Goal: Task Accomplishment & Management: Use online tool/utility

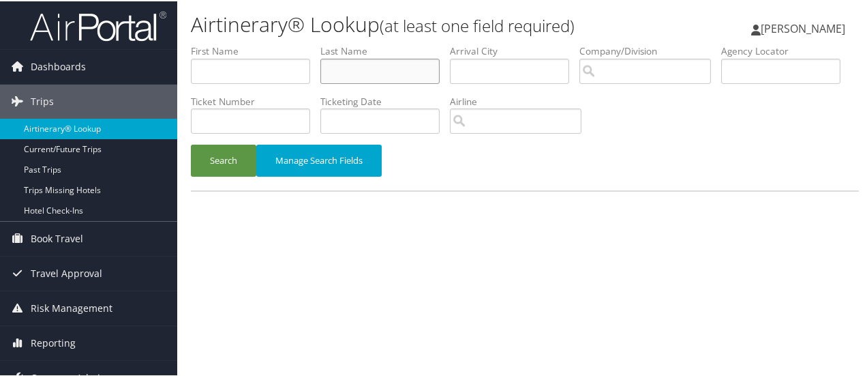
click at [400, 69] on input "text" at bounding box center [379, 69] width 119 height 25
type input "[PERSON_NAME]"
click at [191, 143] on button "Search" at bounding box center [223, 159] width 65 height 32
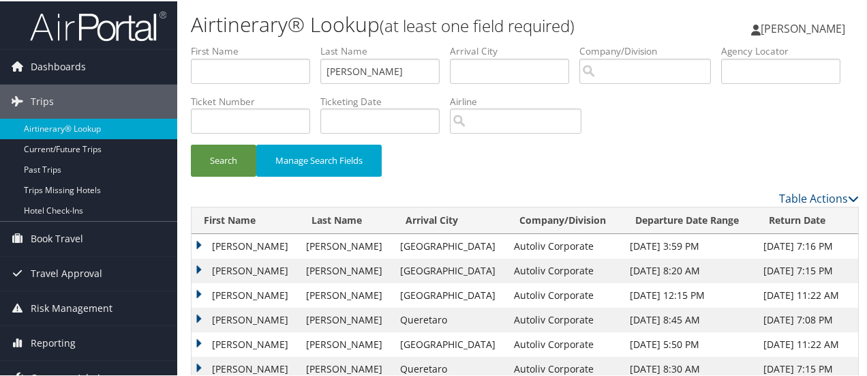
click at [198, 241] on td "[PERSON_NAME]" at bounding box center [246, 245] width 108 height 25
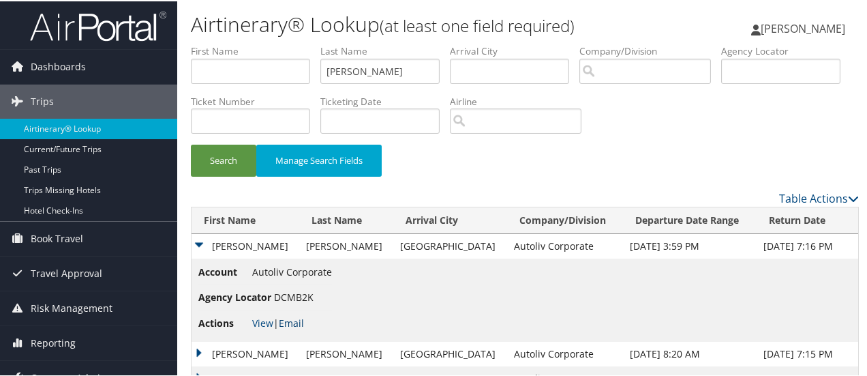
click at [296, 319] on link "Email" at bounding box center [291, 321] width 25 height 13
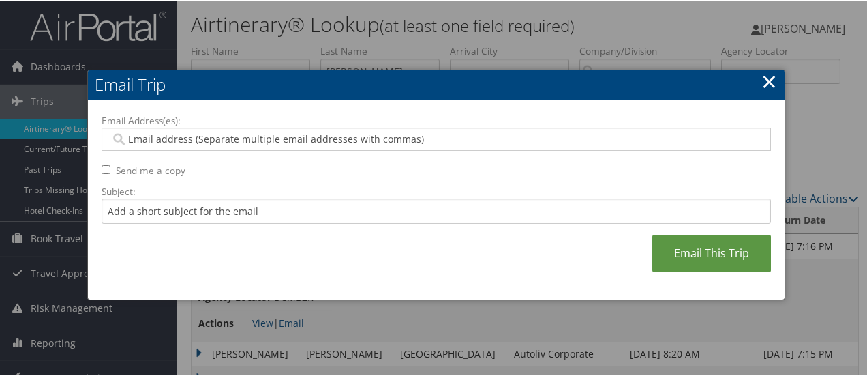
click at [225, 138] on input "Email Address(es):" at bounding box center [436, 138] width 653 height 14
type input "deb"
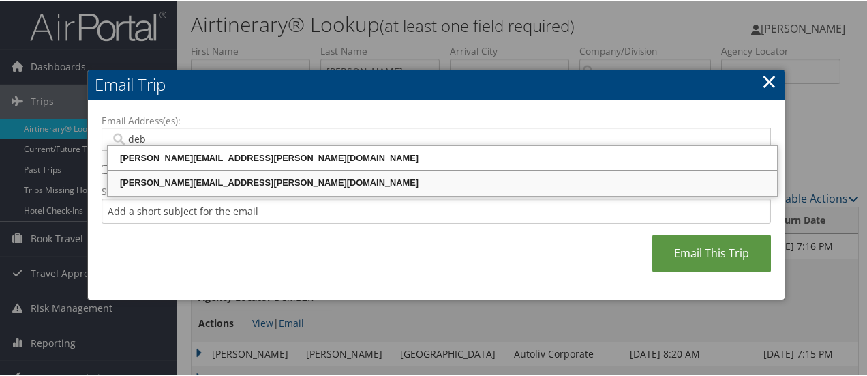
click at [212, 179] on div "[PERSON_NAME][EMAIL_ADDRESS][PERSON_NAME][DOMAIN_NAME]" at bounding box center [443, 182] width 666 height 14
type input "[PERSON_NAME][EMAIL_ADDRESS][PERSON_NAME][DOMAIN_NAME]"
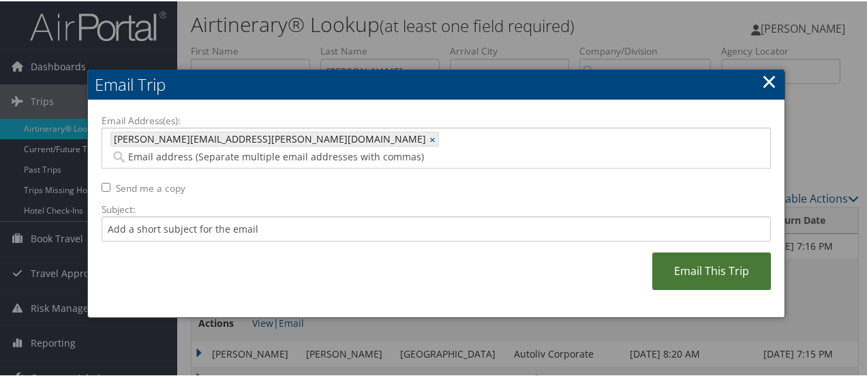
click at [712, 255] on link "Email This Trip" at bounding box center [712, 270] width 119 height 38
